Goal: Navigation & Orientation: Understand site structure

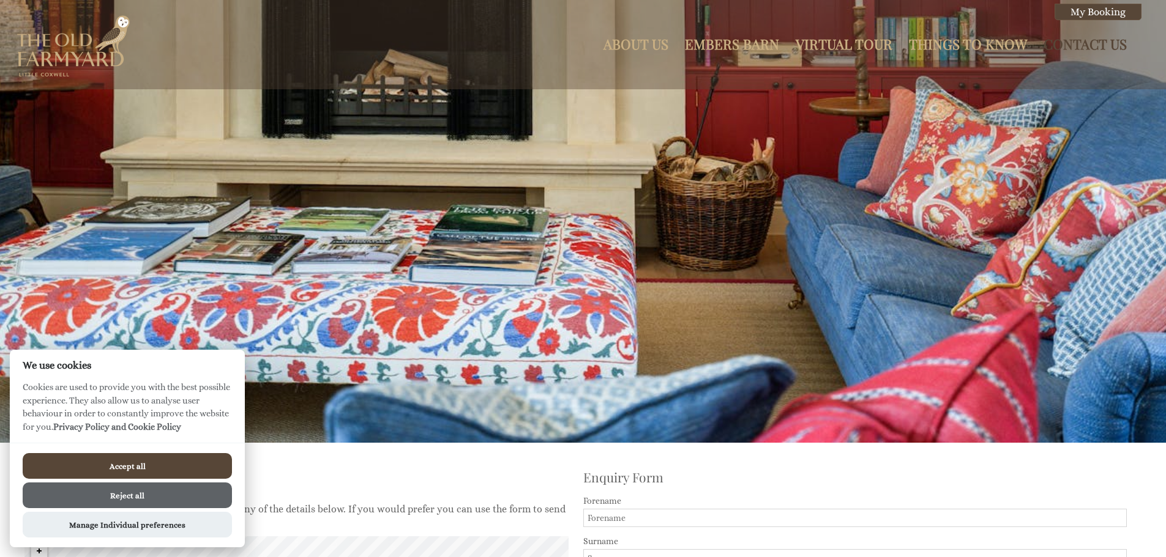
click at [113, 468] on button "Accept all" at bounding box center [127, 466] width 209 height 26
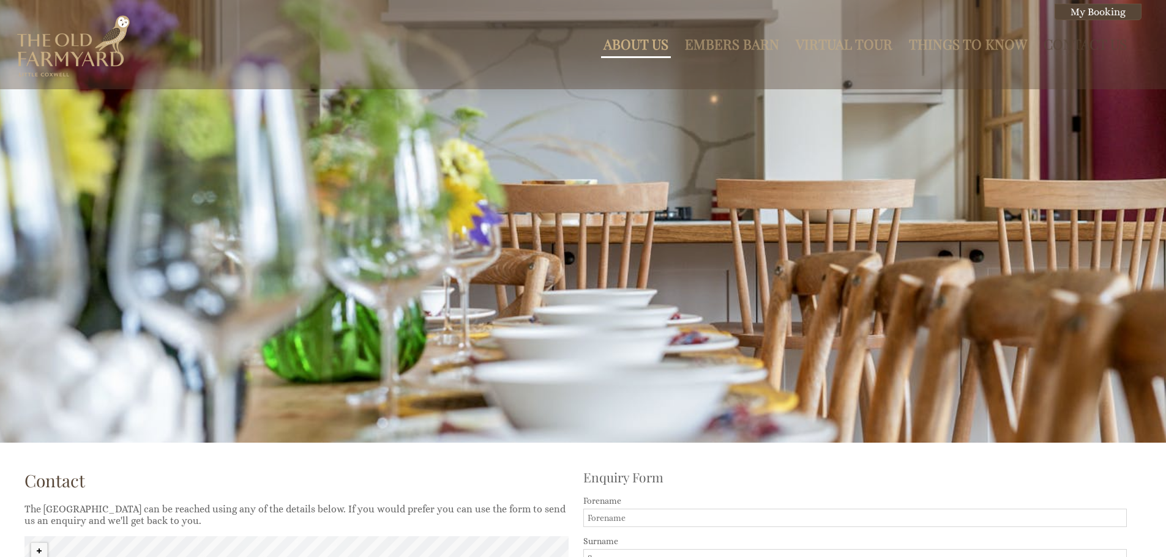
click at [646, 48] on link "About Us" at bounding box center [635, 44] width 65 height 18
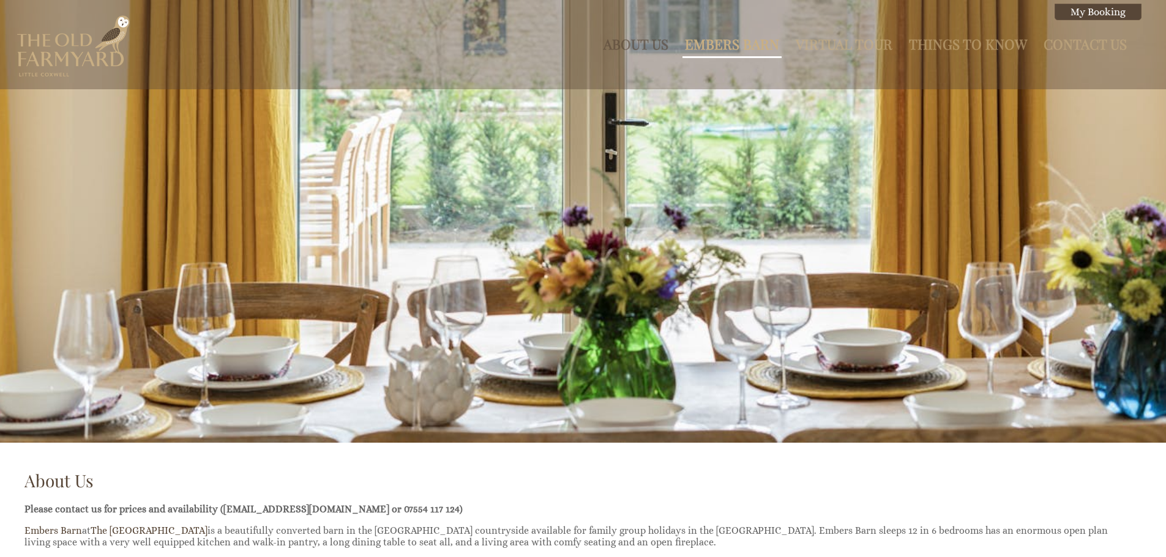
click at [704, 48] on link "Embers Barn" at bounding box center [732, 44] width 94 height 18
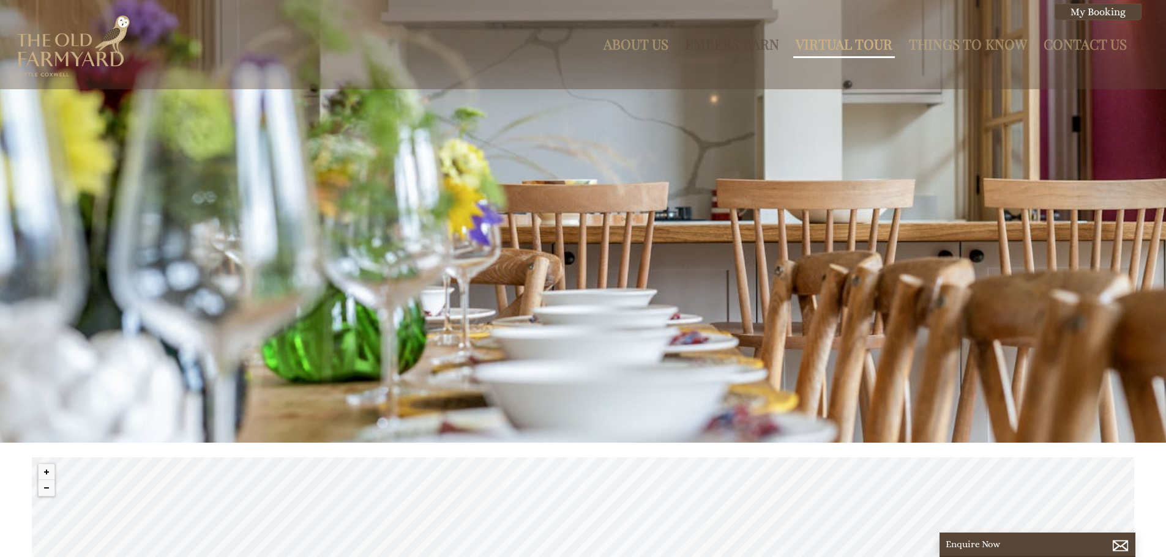
click at [827, 51] on link "Virtual Tour" at bounding box center [843, 44] width 97 height 18
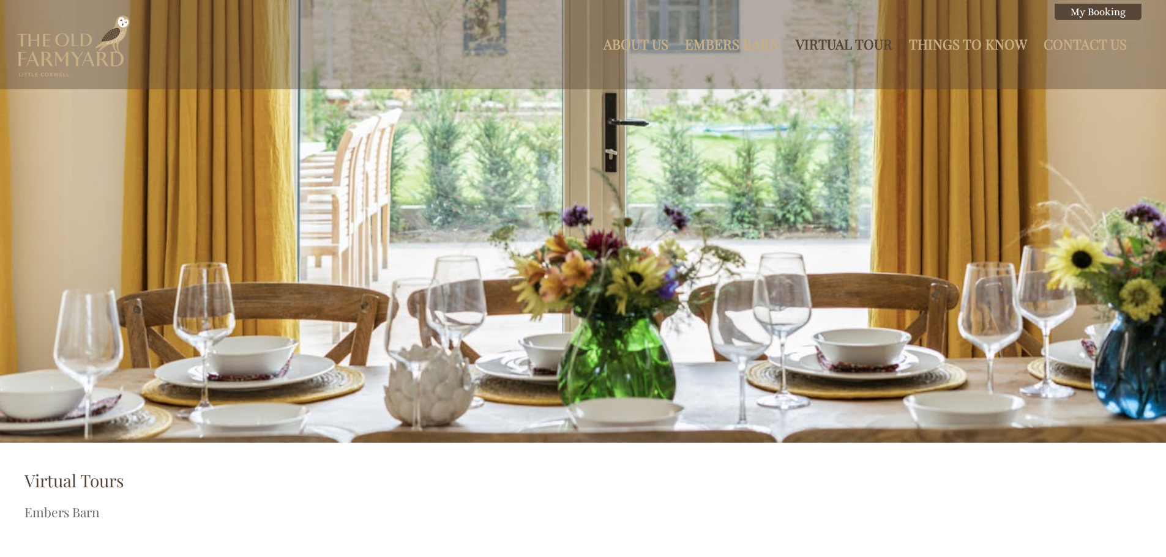
click at [827, 51] on link "Virtual Tour" at bounding box center [843, 44] width 97 height 18
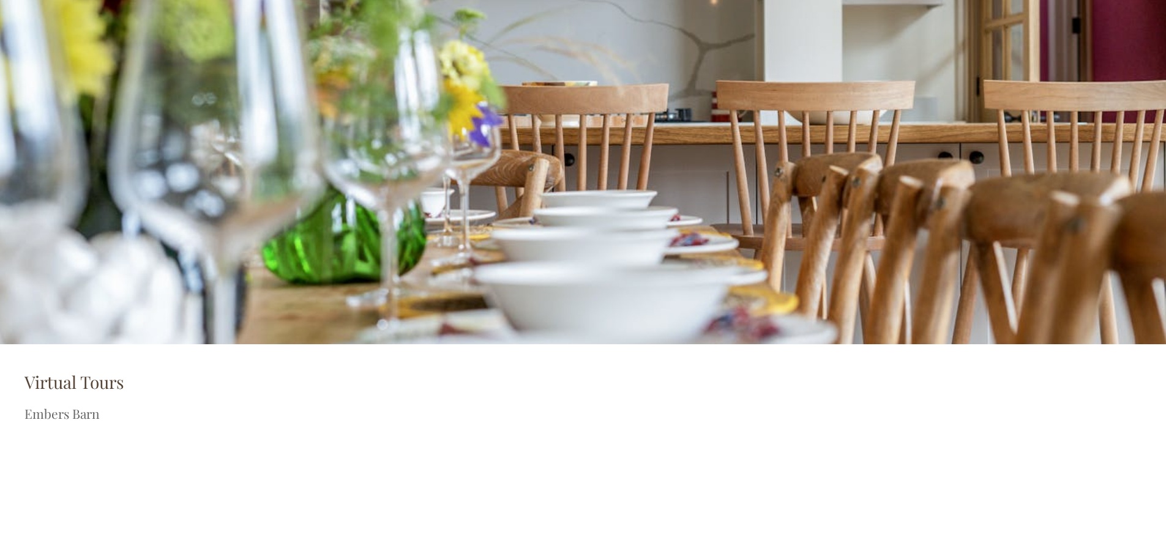
scroll to position [96, 0]
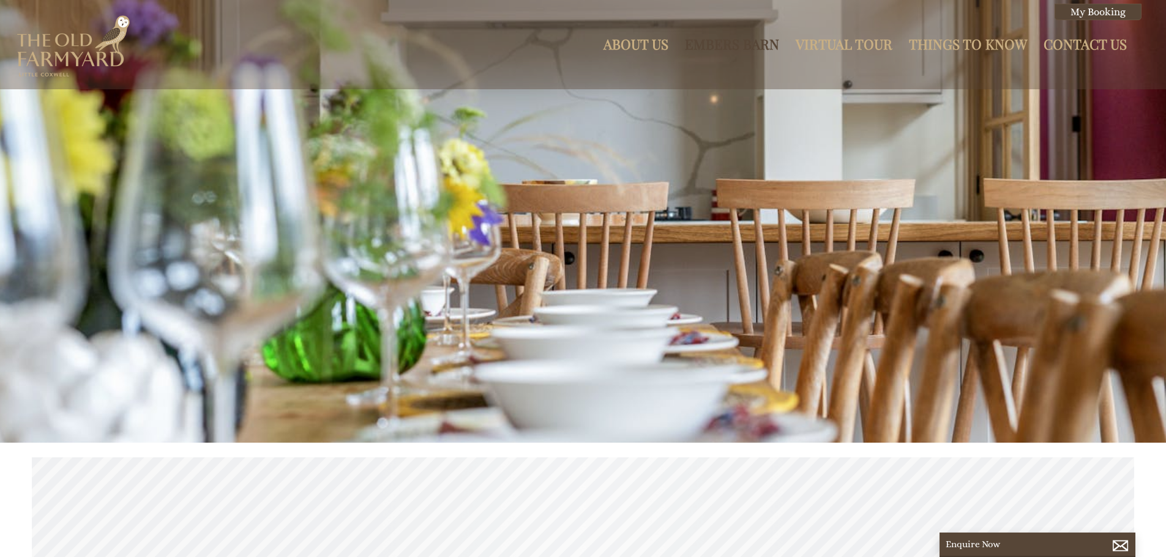
scroll to position [0, 11]
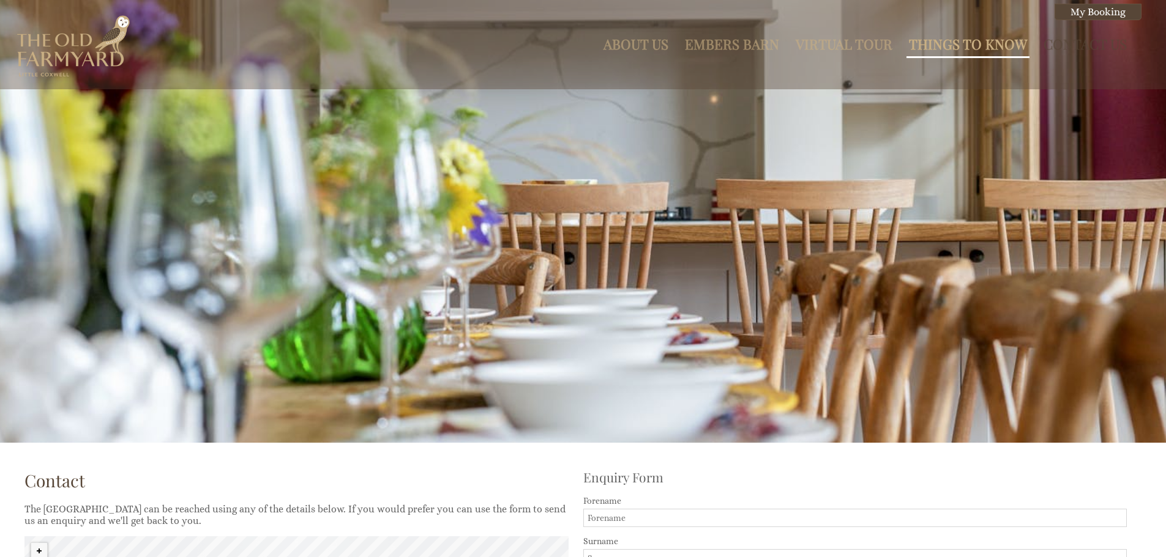
click at [972, 42] on link "Things to Know" at bounding box center [968, 44] width 118 height 18
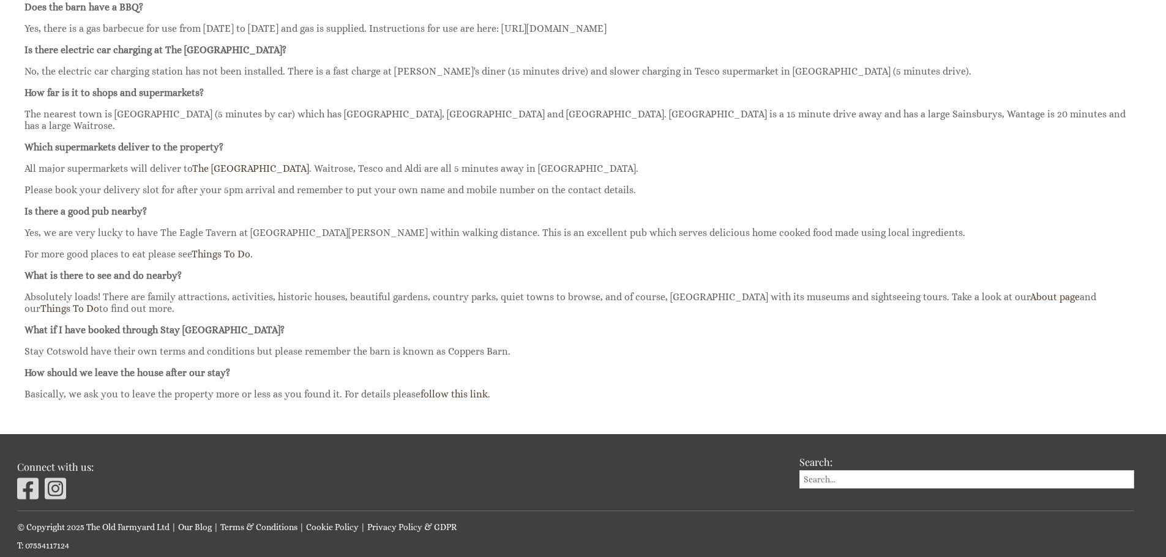
scroll to position [1315, 0]
